Goal: Task Accomplishment & Management: Manage account settings

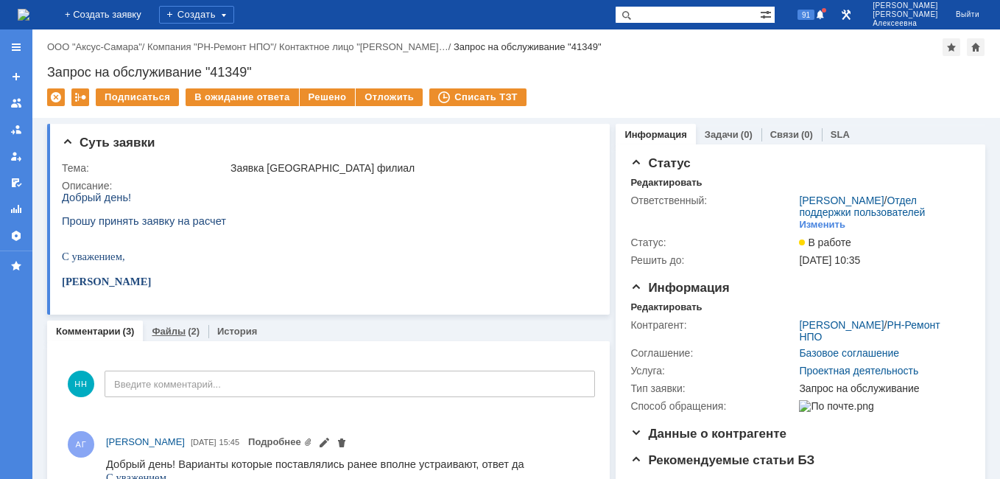
click at [178, 328] on link "Файлы" at bounding box center [169, 331] width 34 height 11
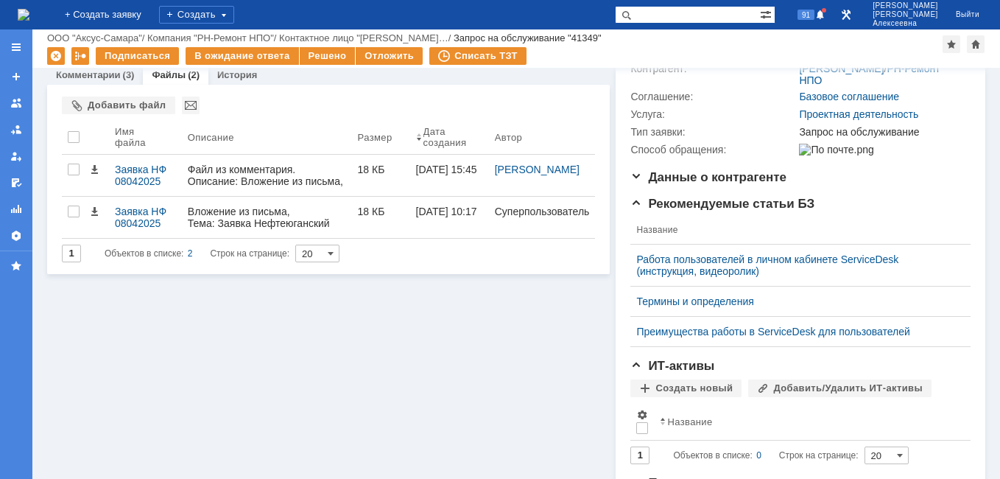
scroll to position [221, 0]
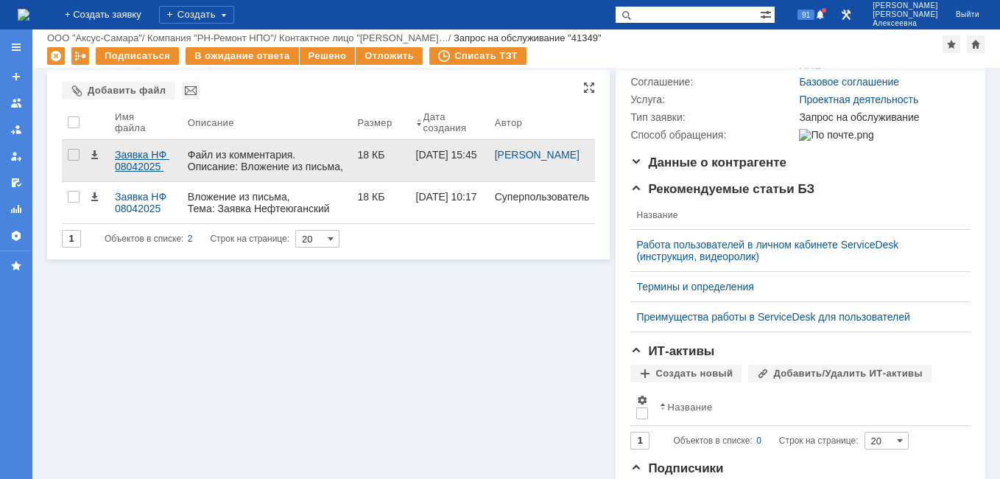
click at [145, 160] on div "Заявка НФ 08042025 .docx" at bounding box center [145, 161] width 61 height 24
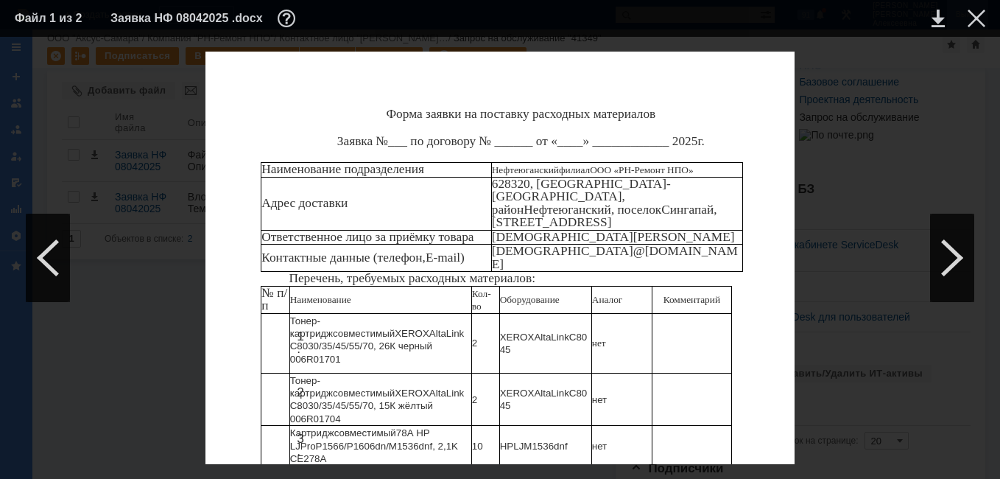
click at [972, 20] on div at bounding box center [977, 19] width 18 height 18
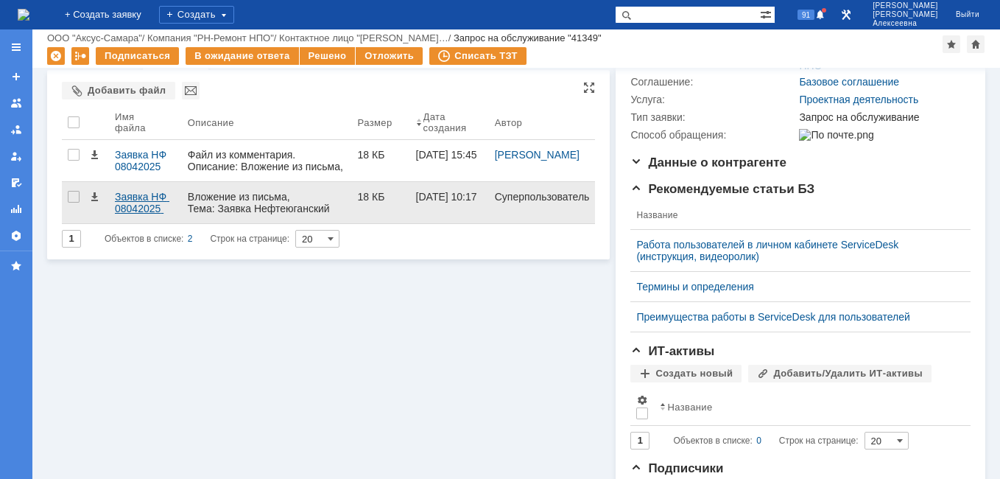
click at [137, 202] on div "Заявка НФ 08042025 .docx" at bounding box center [145, 203] width 61 height 24
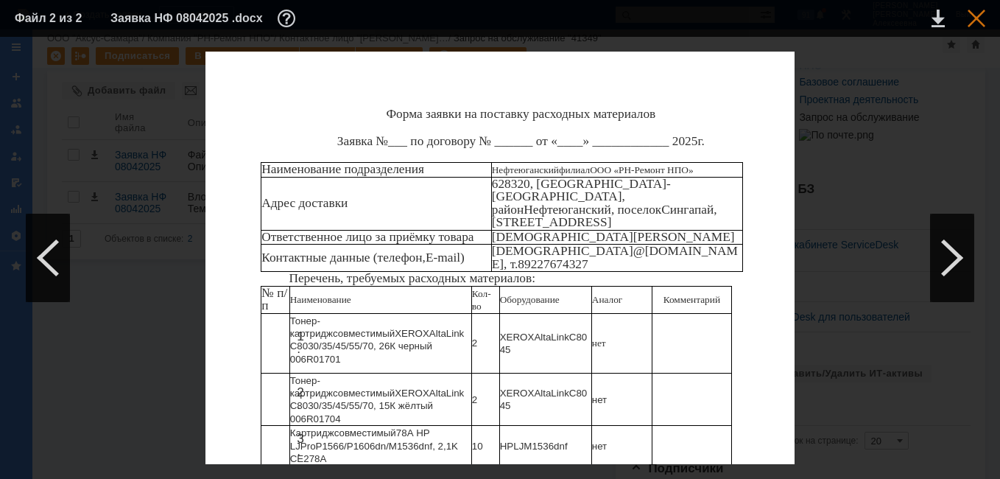
click at [980, 16] on div at bounding box center [977, 19] width 18 height 18
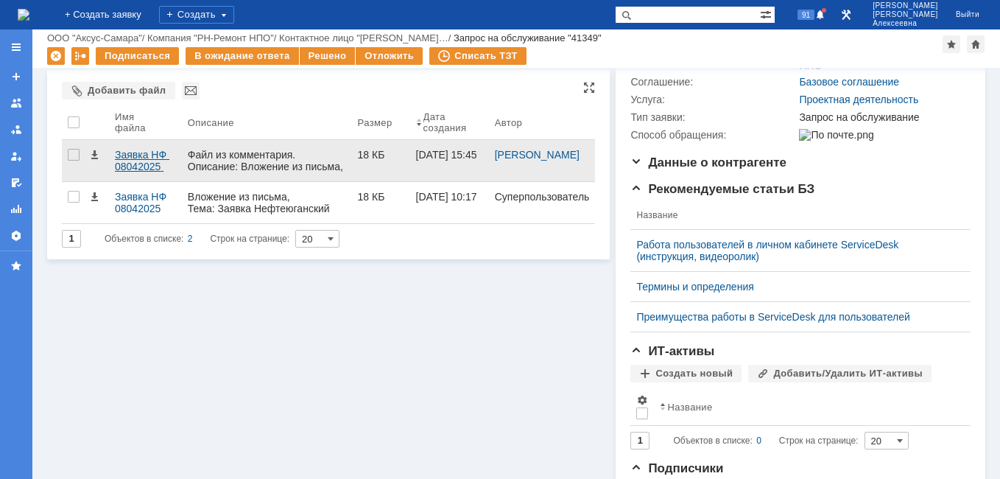
click at [142, 161] on div "Заявка НФ 08042025 .docx" at bounding box center [145, 161] width 61 height 24
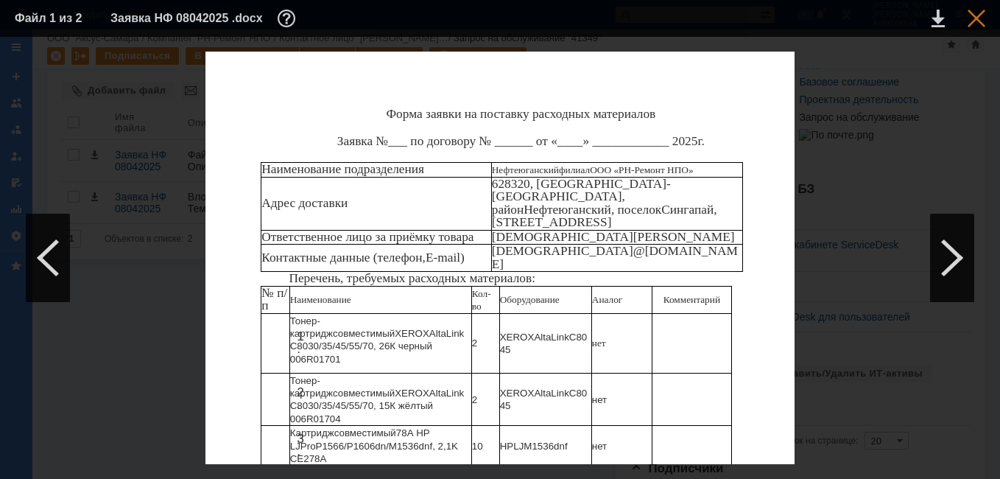
click at [973, 13] on div at bounding box center [977, 19] width 18 height 18
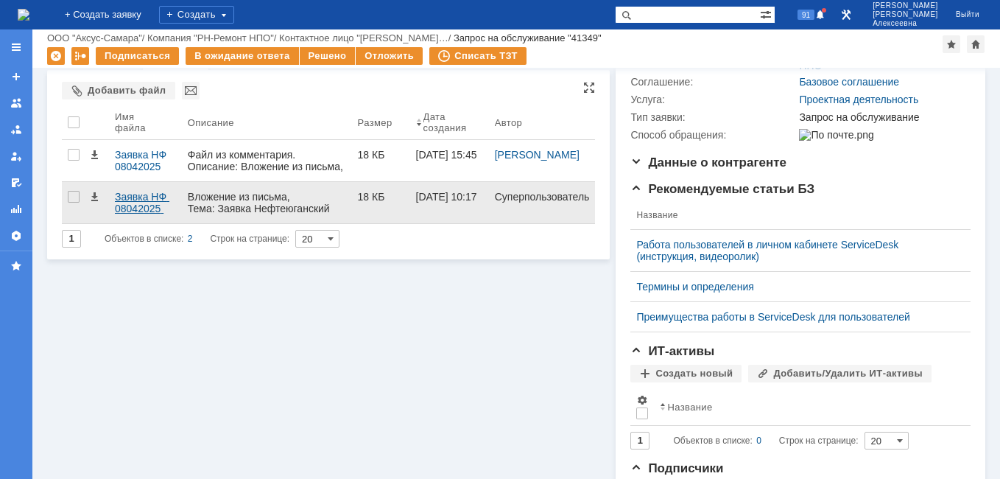
click at [134, 199] on div "Заявка НФ 08042025 .docx" at bounding box center [145, 203] width 61 height 24
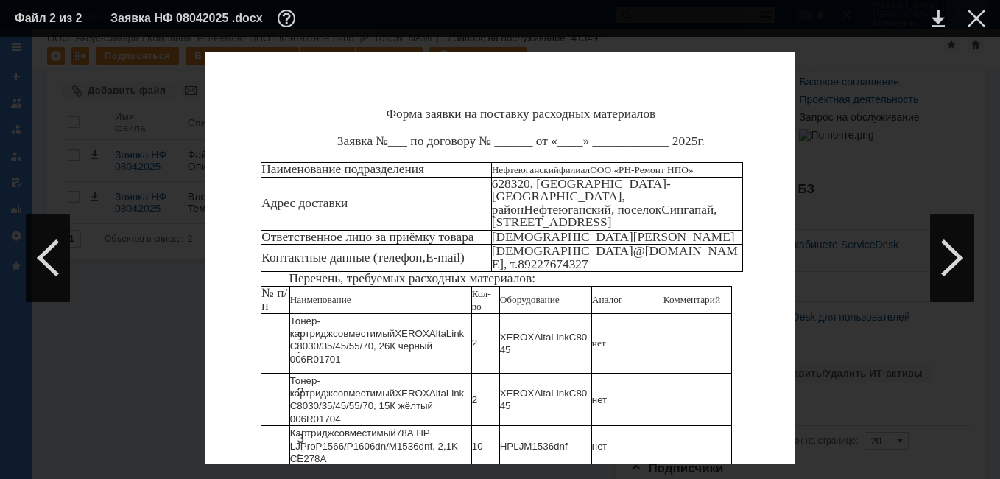
click at [978, 13] on div at bounding box center [977, 19] width 18 height 18
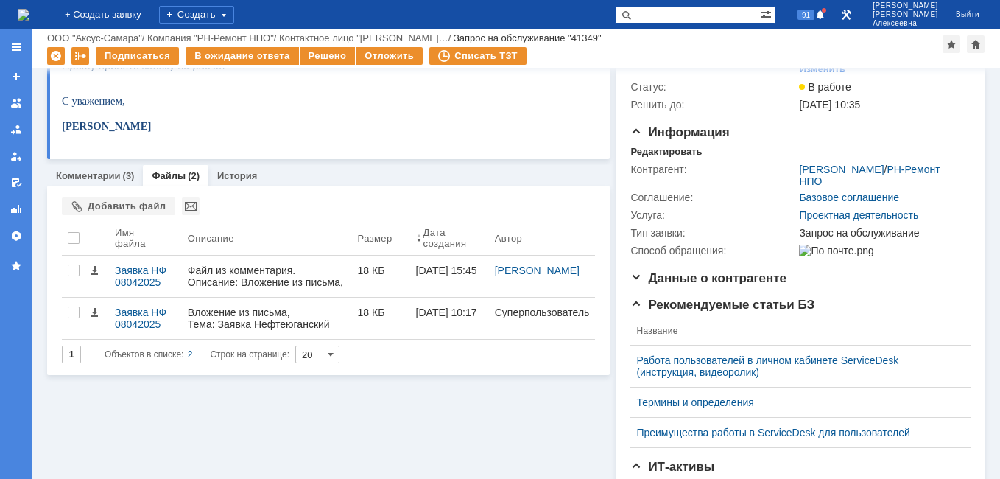
scroll to position [0, 0]
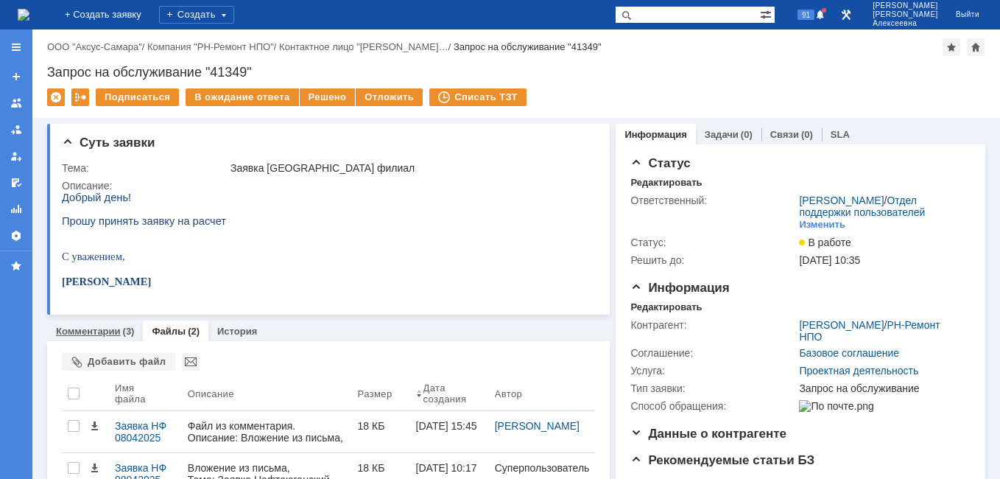
click at [92, 333] on link "Комментарии" at bounding box center [88, 331] width 65 height 11
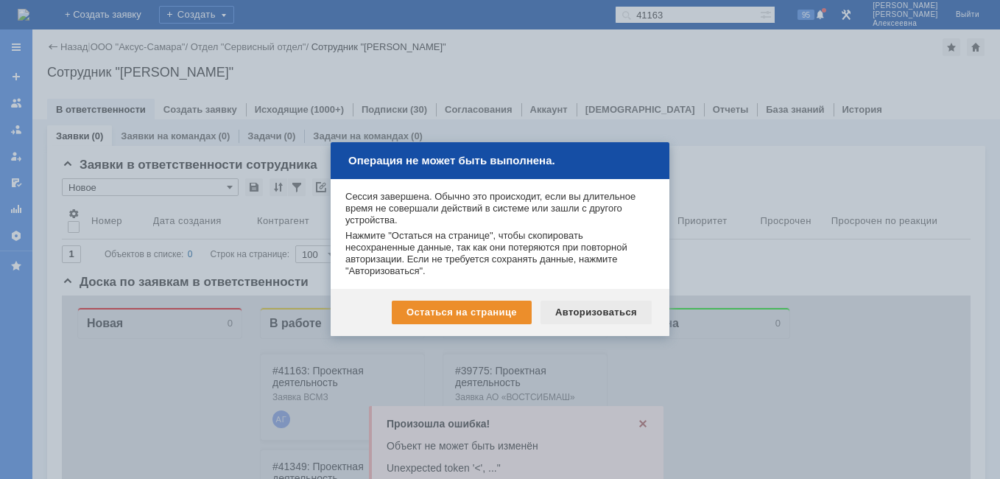
click at [607, 305] on div "Авторизоваться" at bounding box center [596, 312] width 111 height 24
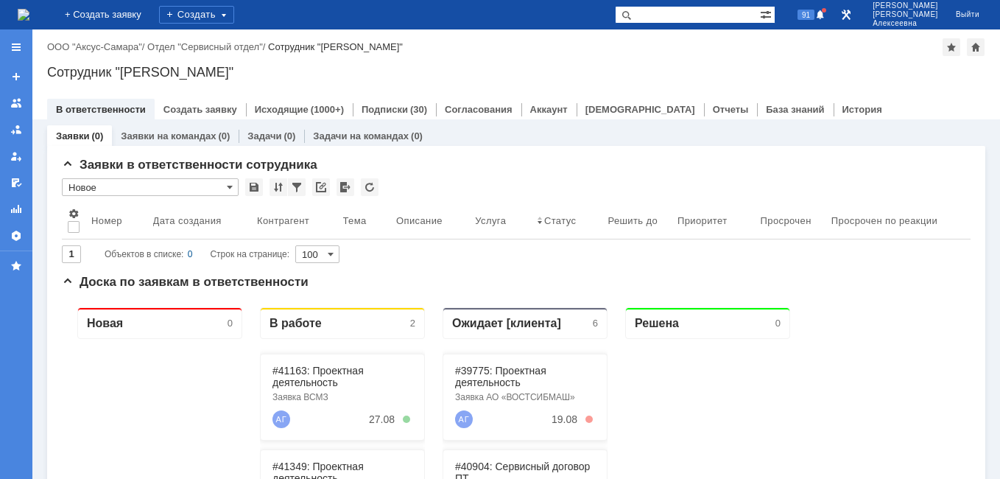
click at [699, 15] on input "text" at bounding box center [687, 15] width 145 height 18
type input "39162"
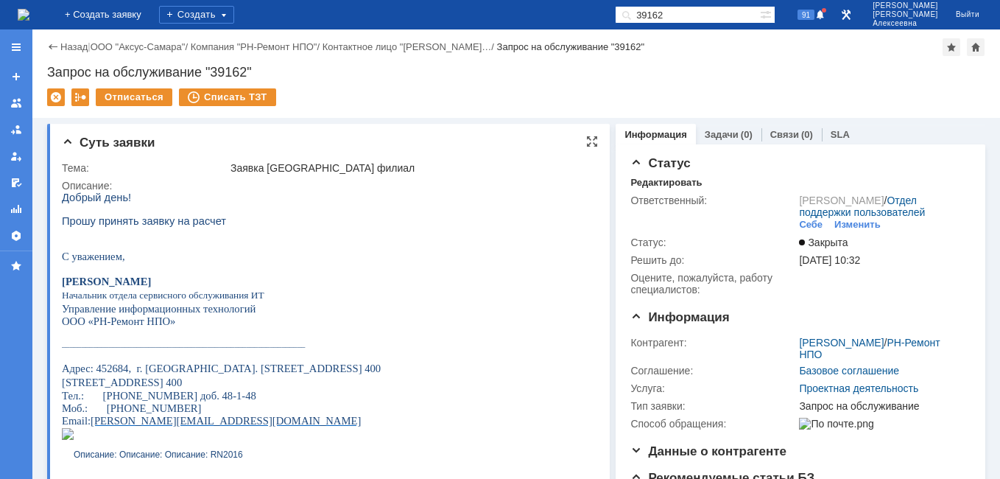
scroll to position [295, 0]
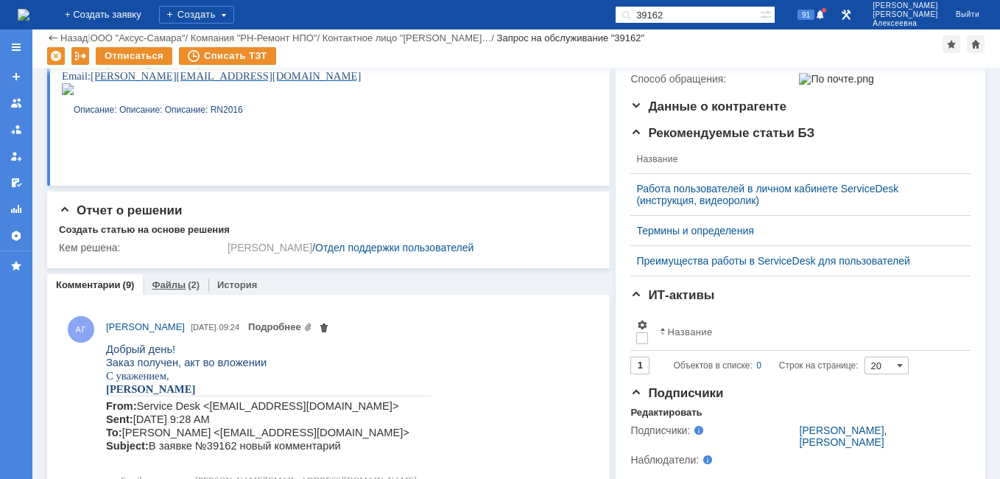
click at [172, 284] on link "Файлы" at bounding box center [169, 284] width 34 height 11
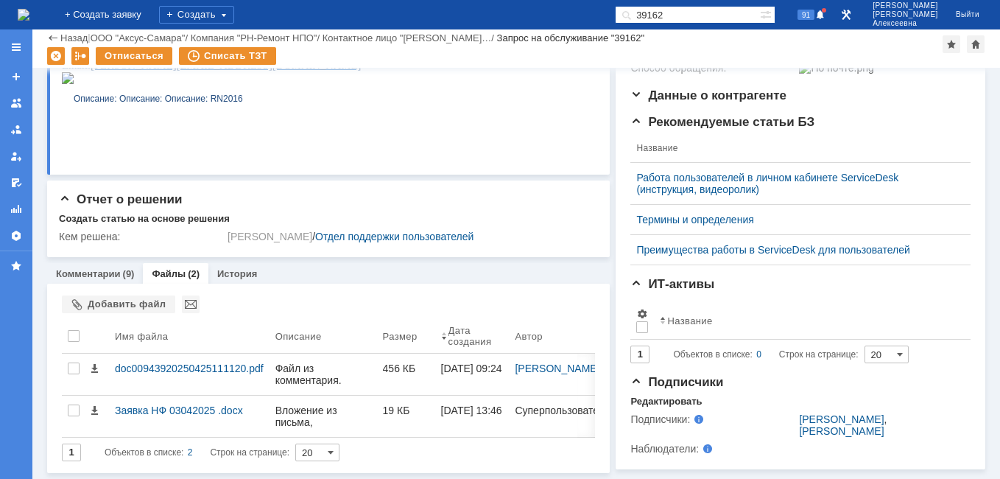
scroll to position [335, 0]
click at [72, 263] on div "Комментарии (9)" at bounding box center [95, 273] width 96 height 21
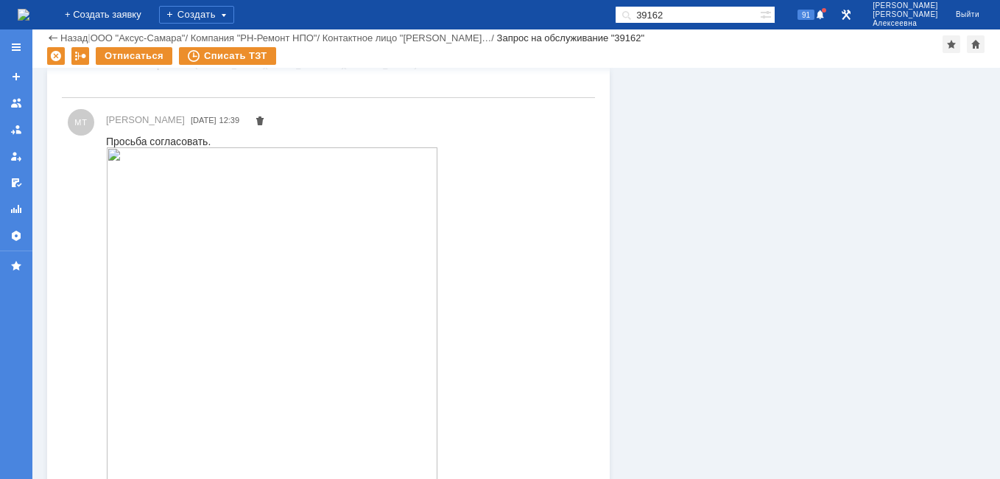
scroll to position [1732, 0]
click at [296, 234] on img at bounding box center [272, 184] width 332 height 516
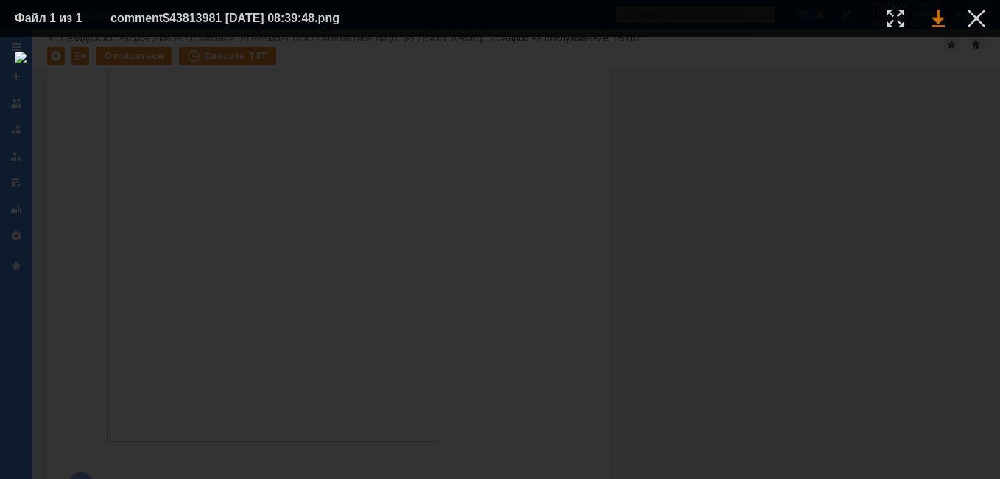
click at [932, 16] on link at bounding box center [938, 19] width 13 height 18
click at [977, 18] on div at bounding box center [977, 19] width 18 height 18
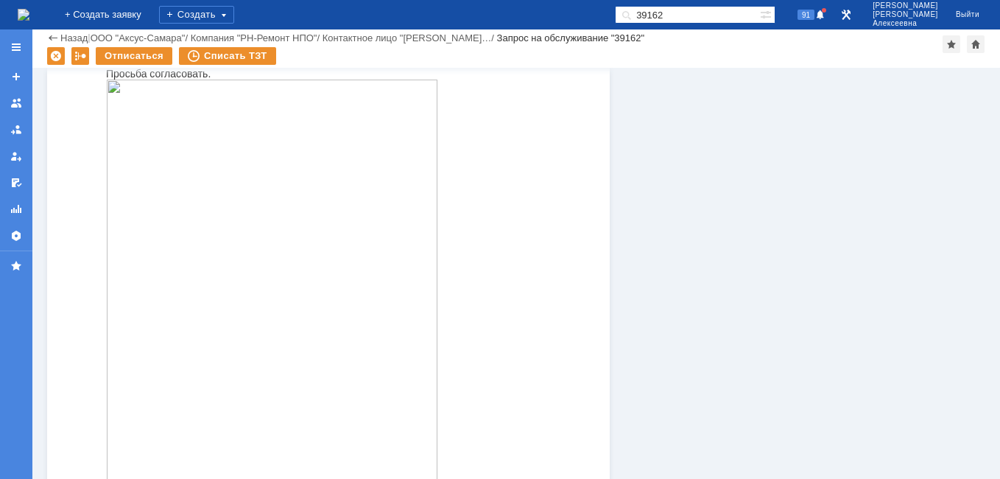
scroll to position [1585, 0]
click at [336, 236] on img at bounding box center [272, 331] width 332 height 516
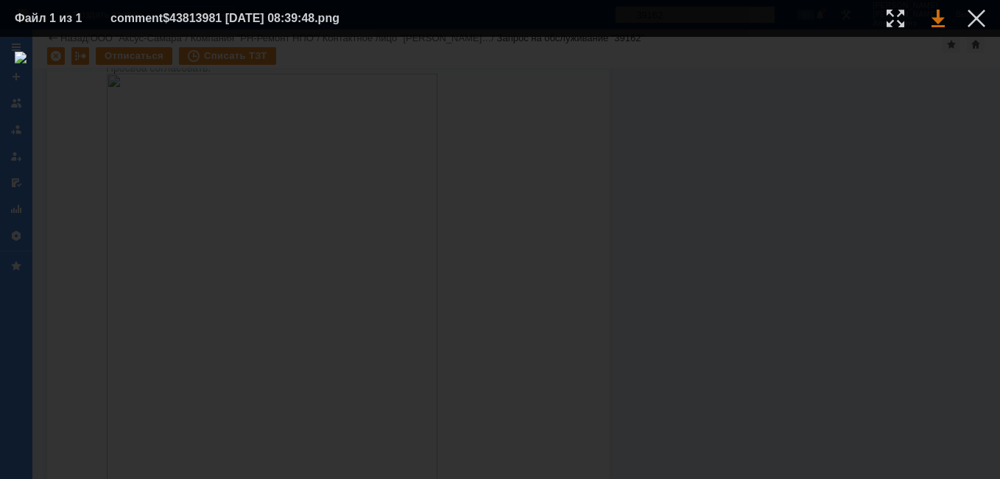
click at [936, 17] on link at bounding box center [938, 19] width 13 height 18
click at [941, 21] on link at bounding box center [938, 19] width 13 height 18
click at [973, 13] on div at bounding box center [977, 19] width 18 height 18
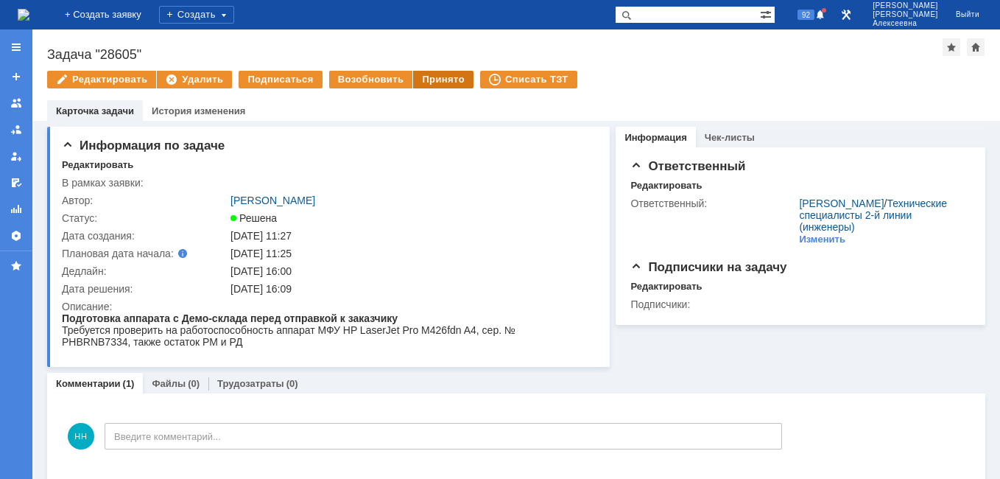
click at [440, 80] on div "Принято" at bounding box center [443, 80] width 60 height 18
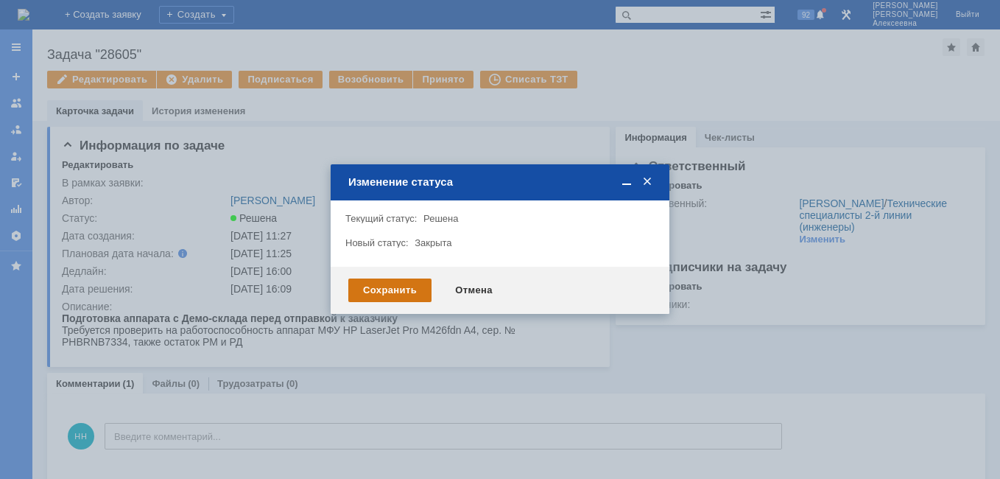
click at [393, 289] on div "Сохранить" at bounding box center [389, 290] width 83 height 24
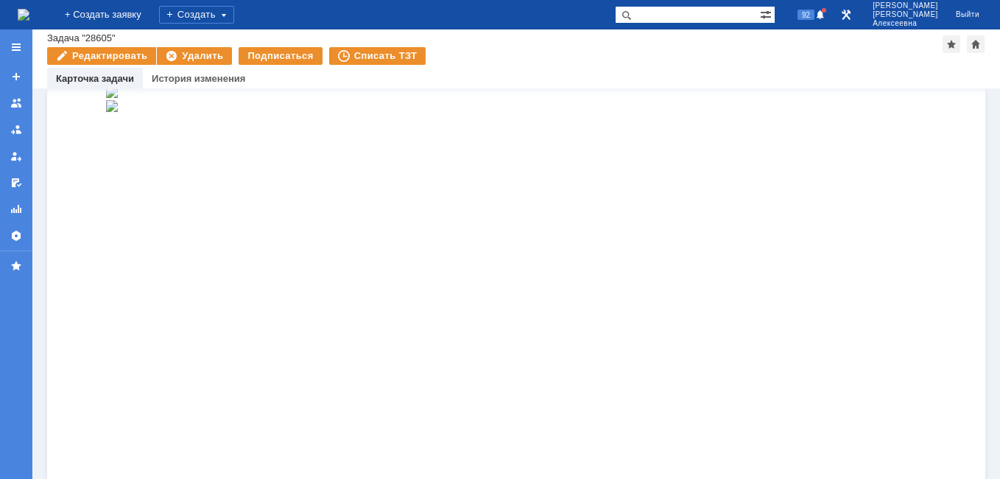
scroll to position [122, 0]
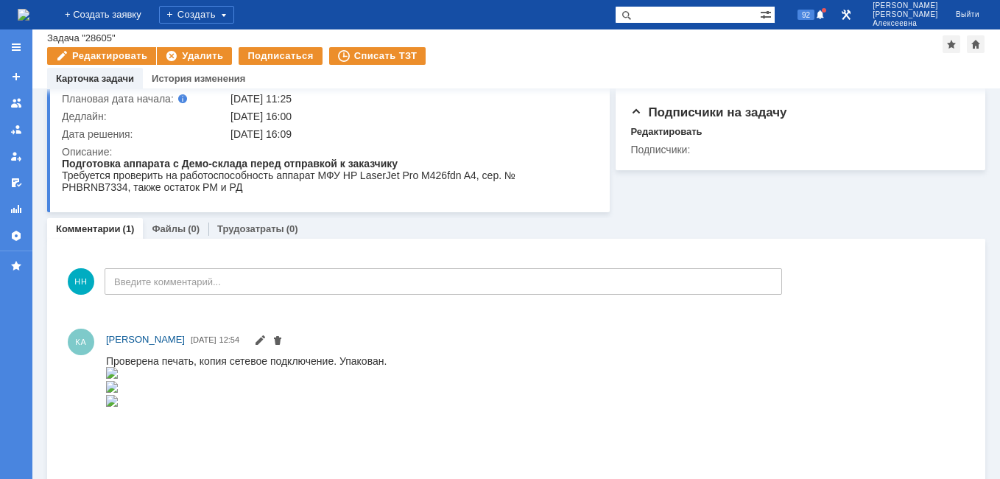
click at [29, 14] on img at bounding box center [24, 15] width 12 height 12
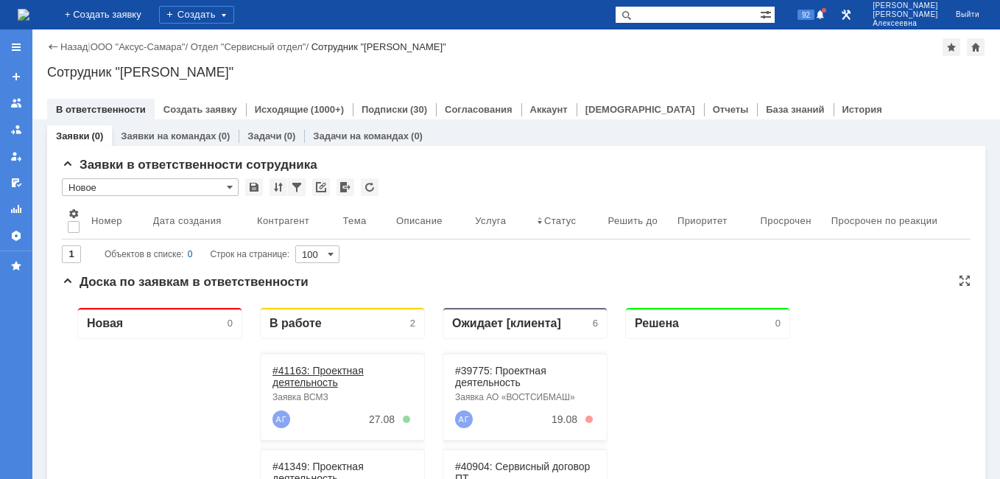
click at [311, 373] on link "#41163: Проектная деятельность" at bounding box center [317, 377] width 91 height 24
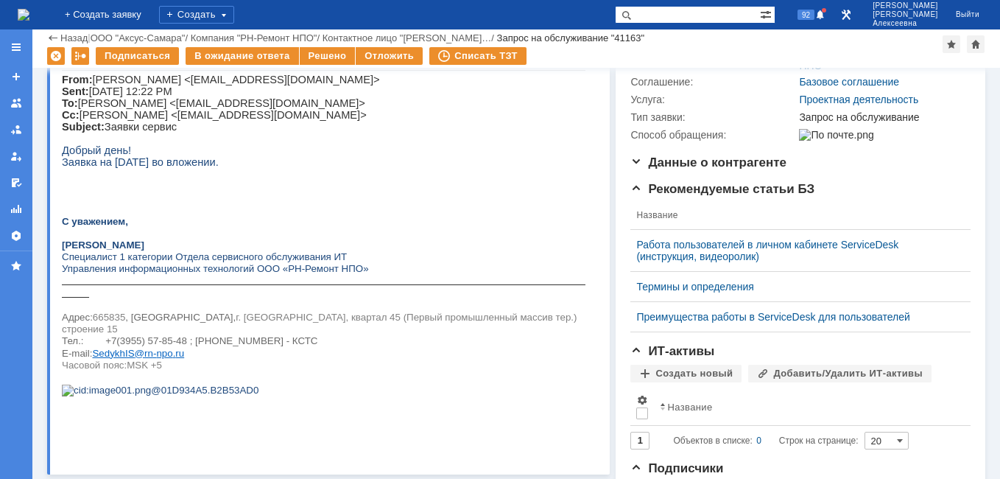
scroll to position [442, 0]
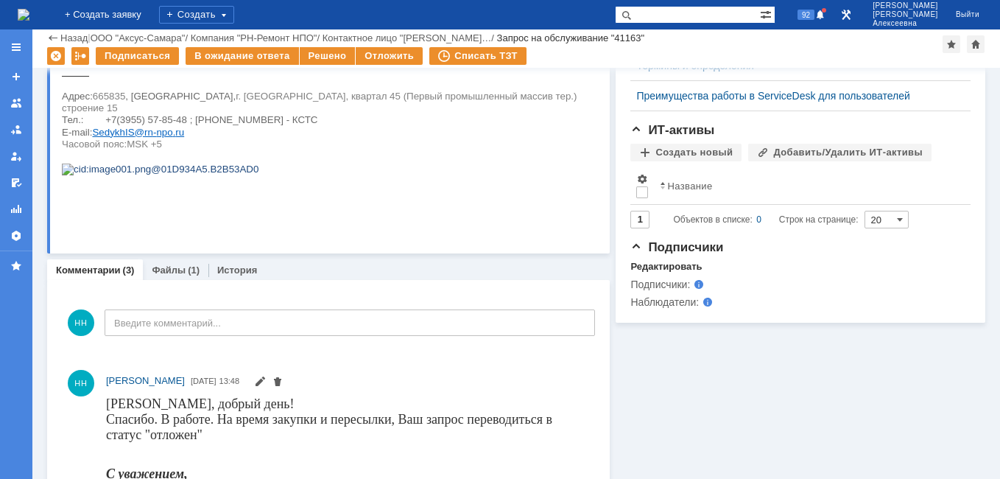
click at [24, 13] on img at bounding box center [24, 15] width 12 height 12
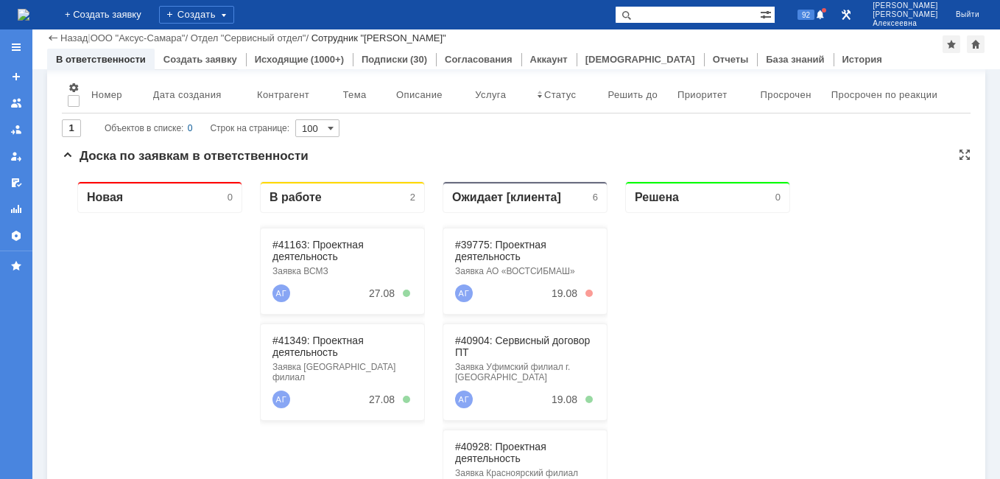
scroll to position [221, 0]
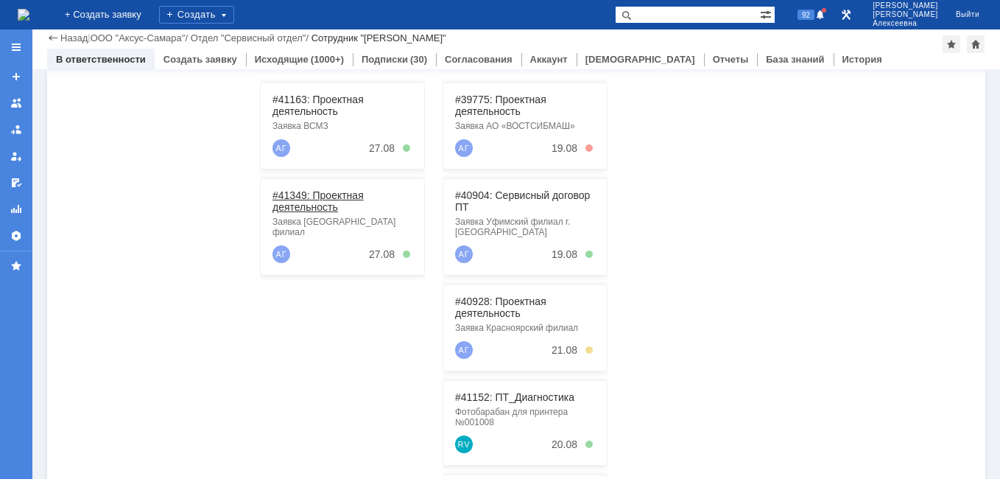
click at [310, 199] on link "#41349: Проектная деятельность" at bounding box center [317, 201] width 91 height 24
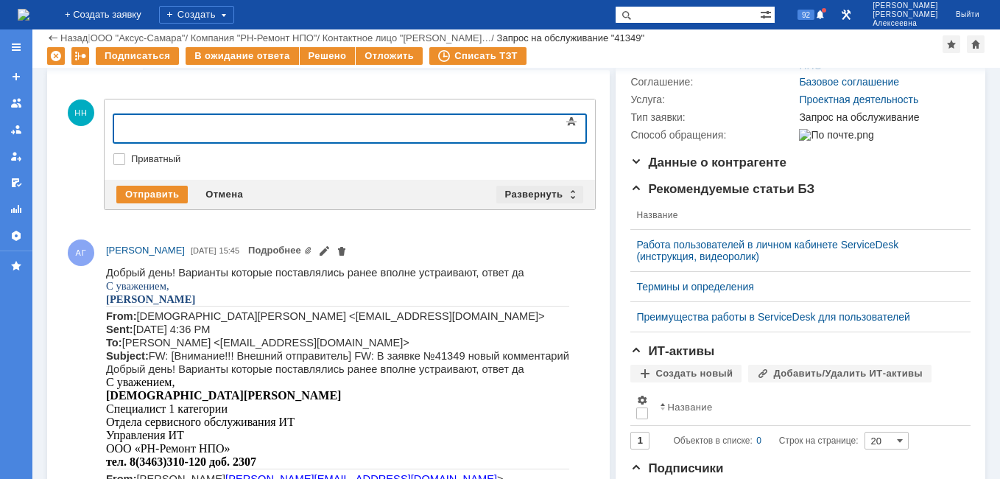
click at [566, 194] on div "Развернуть" at bounding box center [540, 195] width 88 height 18
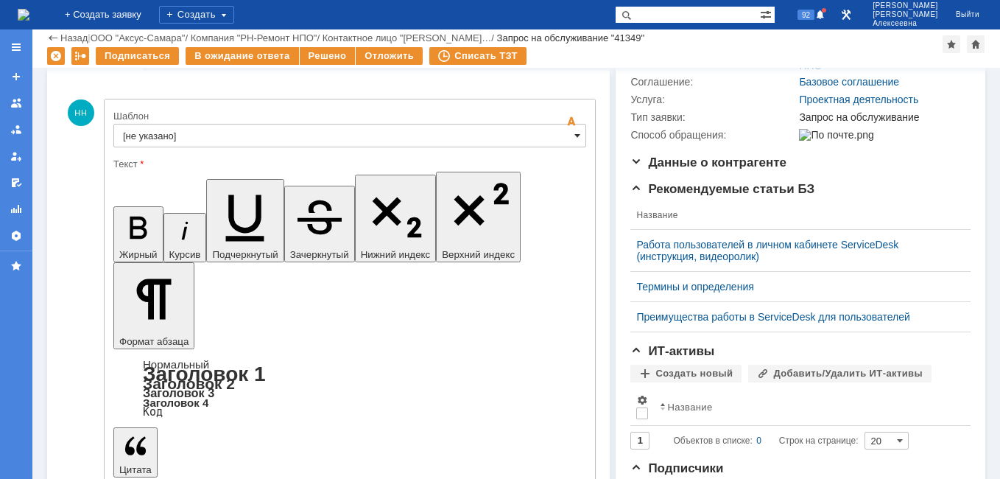
click at [574, 133] on span at bounding box center [577, 136] width 6 height 12
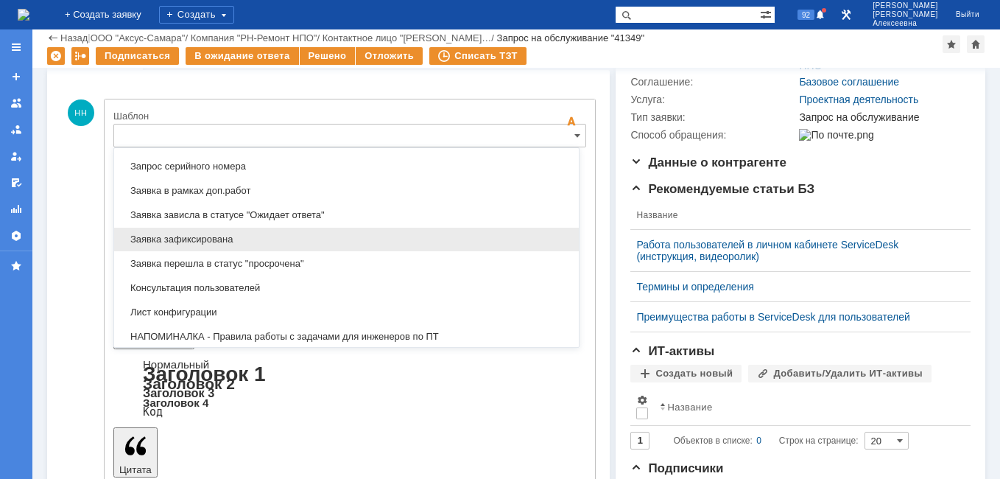
scroll to position [801, 0]
drag, startPoint x: 204, startPoint y: 237, endPoint x: 90, endPoint y: 21, distance: 244.8
click at [204, 237] on span "Заявка зафиксирована" at bounding box center [346, 238] width 447 height 12
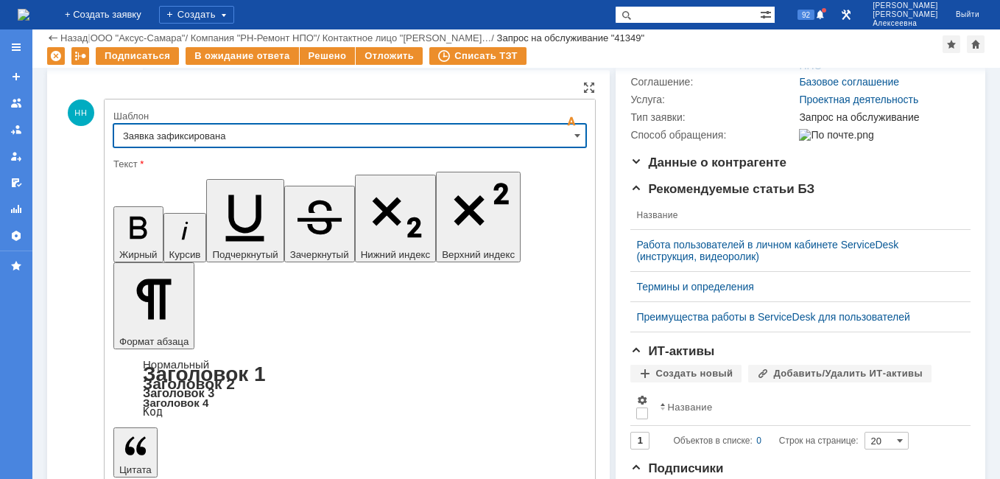
type input "Заявка зафиксирована"
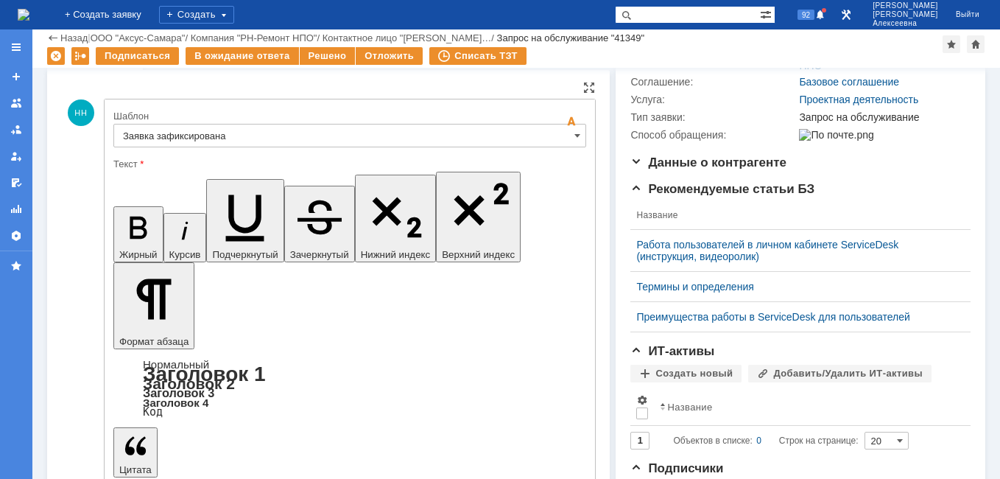
drag, startPoint x: 447, startPoint y: 3559, endPoint x: 233, endPoint y: 3778, distance: 306.2
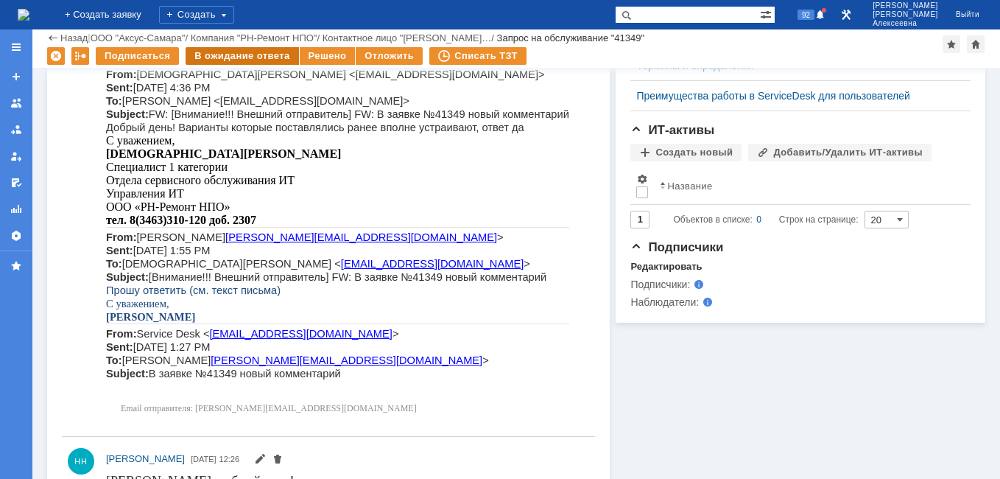
scroll to position [0, 0]
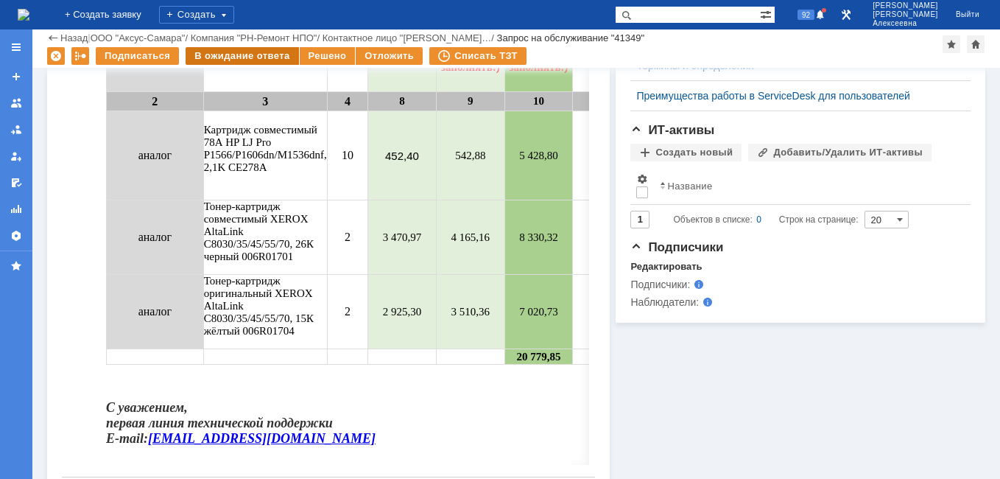
click at [232, 50] on div "В ожидание ответа" at bounding box center [242, 56] width 113 height 18
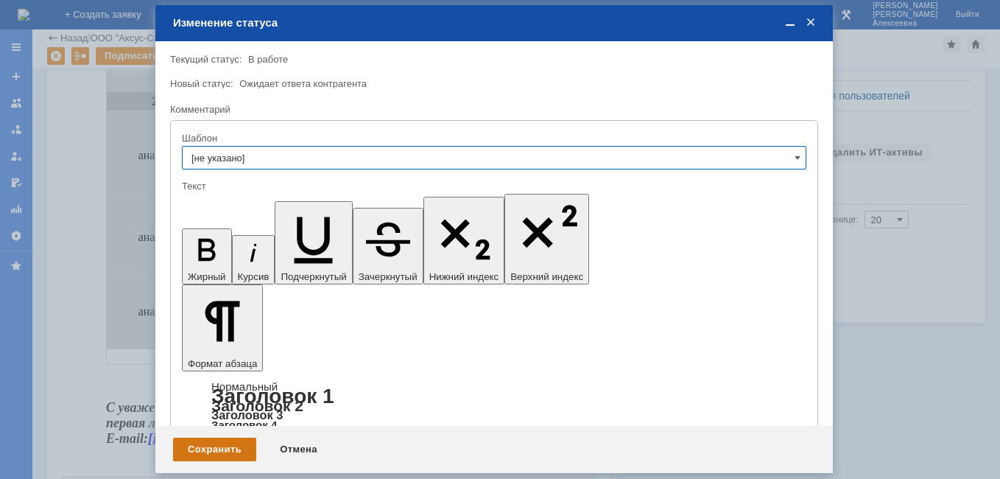
click at [225, 448] on div "Сохранить" at bounding box center [214, 449] width 83 height 24
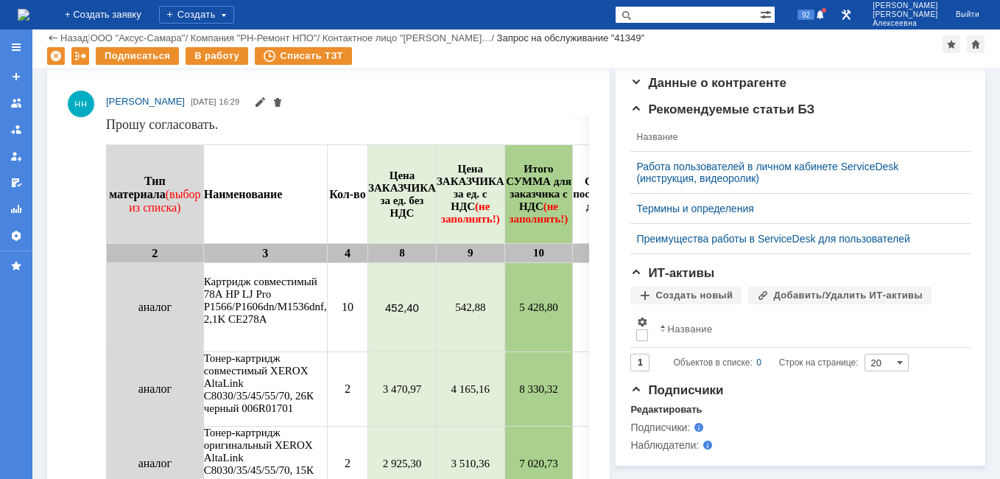
scroll to position [454, 0]
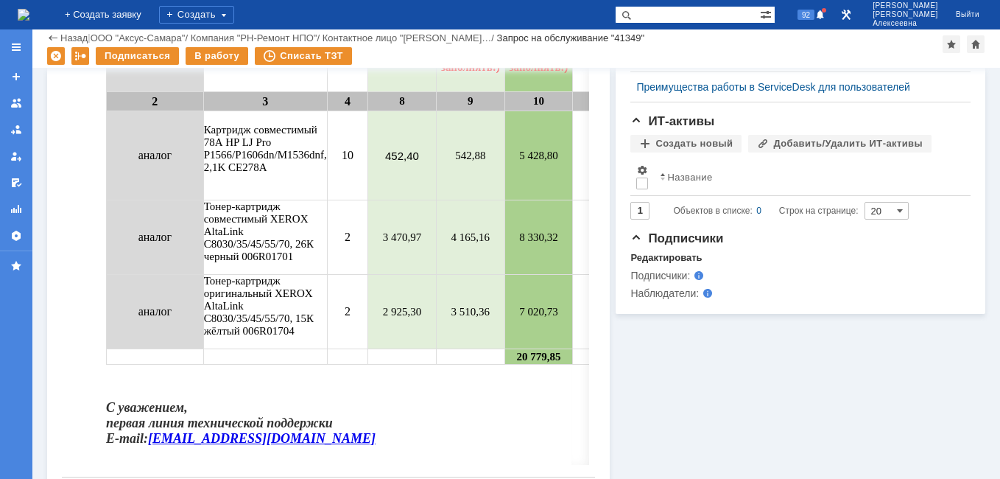
click at [29, 15] on img at bounding box center [24, 15] width 12 height 12
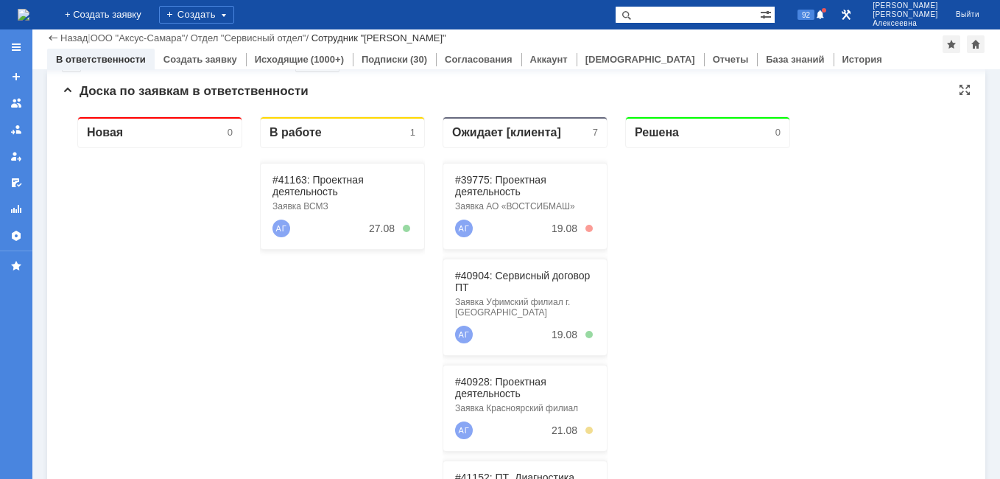
scroll to position [147, 0]
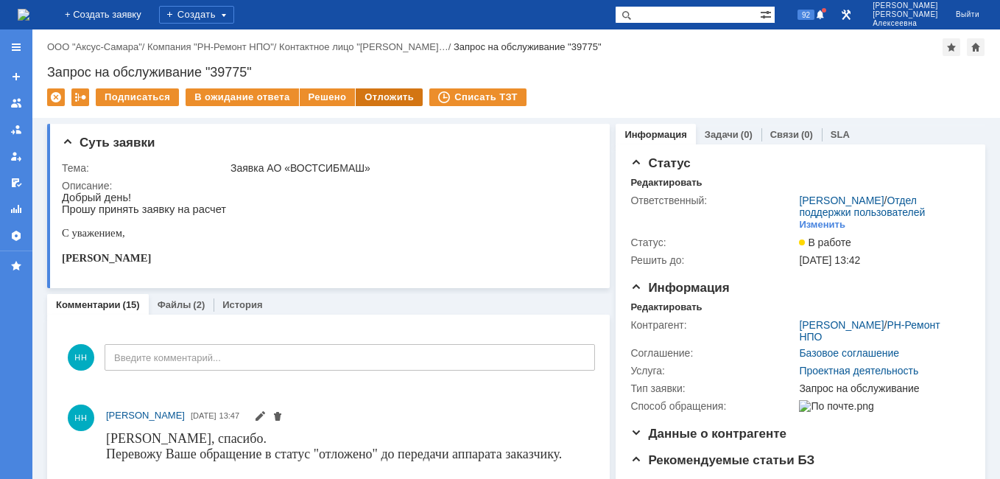
click at [367, 95] on div "Отложить" at bounding box center [389, 97] width 67 height 18
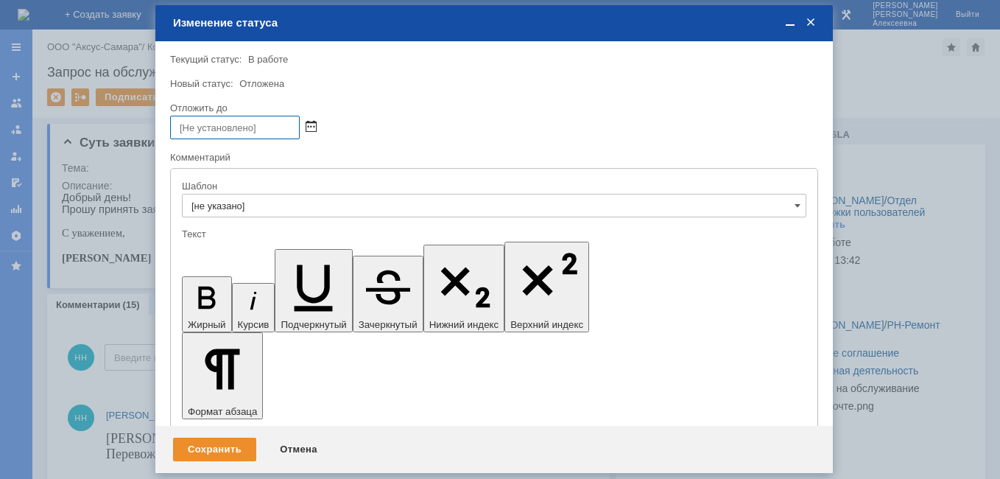
click at [313, 127] on span at bounding box center [311, 128] width 11 height 12
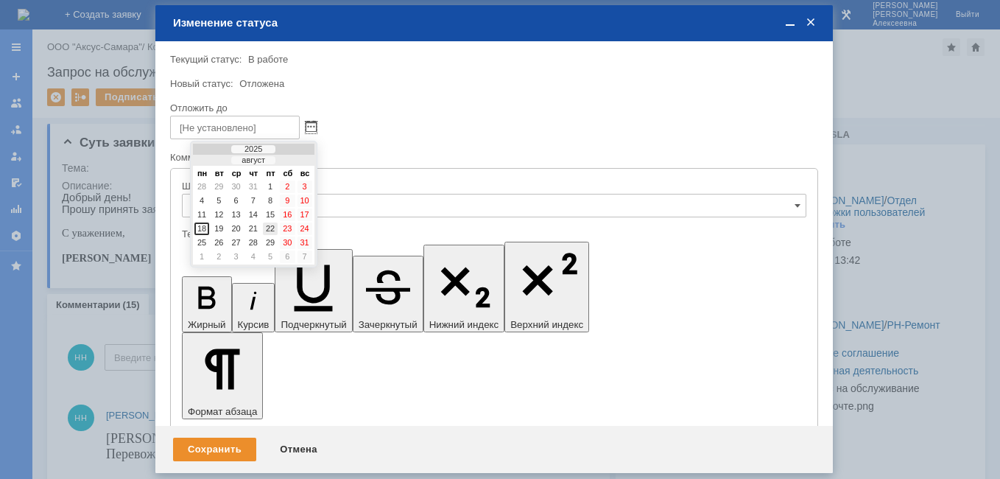
drag, startPoint x: 267, startPoint y: 228, endPoint x: 259, endPoint y: 249, distance: 22.2
click at [267, 230] on div "22" at bounding box center [270, 228] width 15 height 13
type input "[DATE] 16:49"
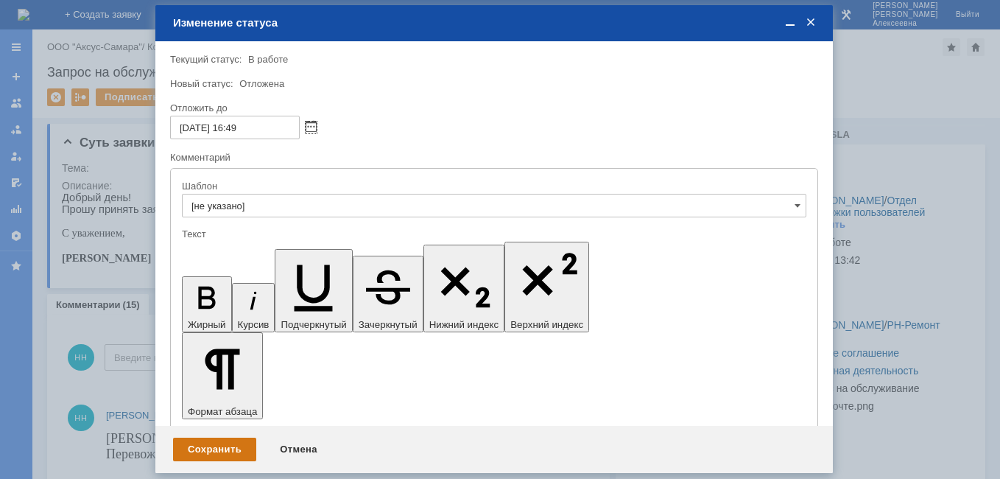
click at [212, 457] on div "Сохранить" at bounding box center [214, 449] width 83 height 24
